Goal: Task Accomplishment & Management: Use online tool/utility

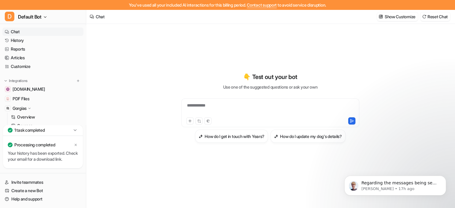
click at [34, 30] on link "Chat" at bounding box center [42, 32] width 81 height 8
click at [51, 125] on div "1 task completed" at bounding box center [43, 130] width 80 height 11
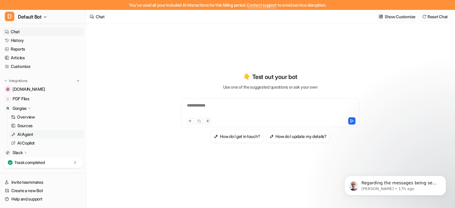
click at [31, 134] on p "AI Agent" at bounding box center [25, 134] width 16 height 6
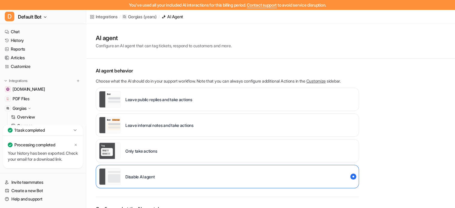
click at [167, 97] on p "Leave public replies and take actions" at bounding box center [158, 99] width 67 height 6
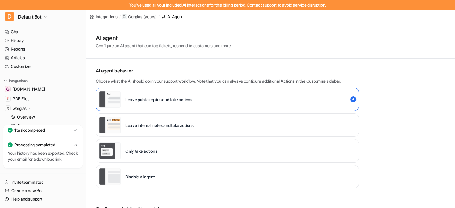
scroll to position [32, 0]
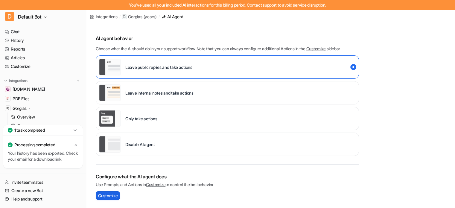
click at [113, 194] on span "Customize" at bounding box center [107, 195] width 19 height 6
